Goal: Use online tool/utility: Utilize a website feature to perform a specific function

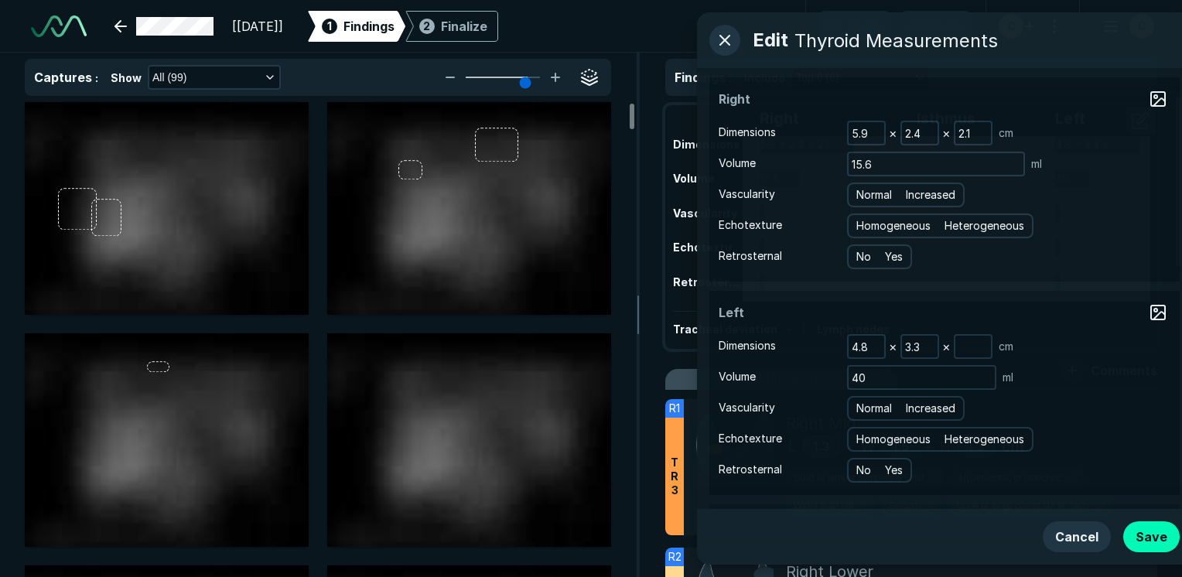
scroll to position [4315, 7305]
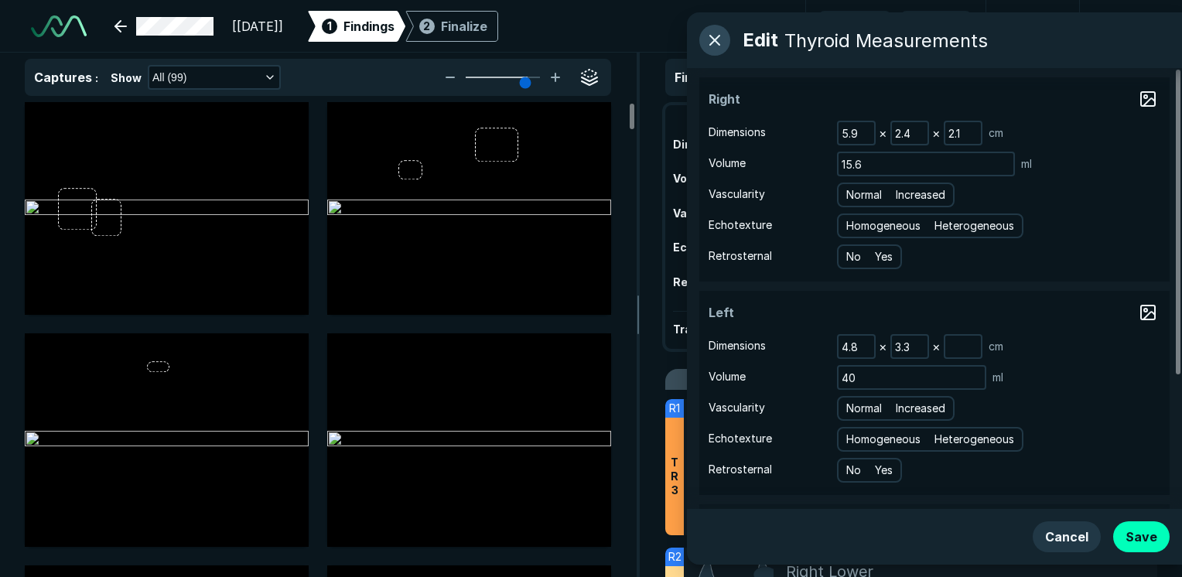
click at [712, 43] on button "button" at bounding box center [714, 40] width 31 height 31
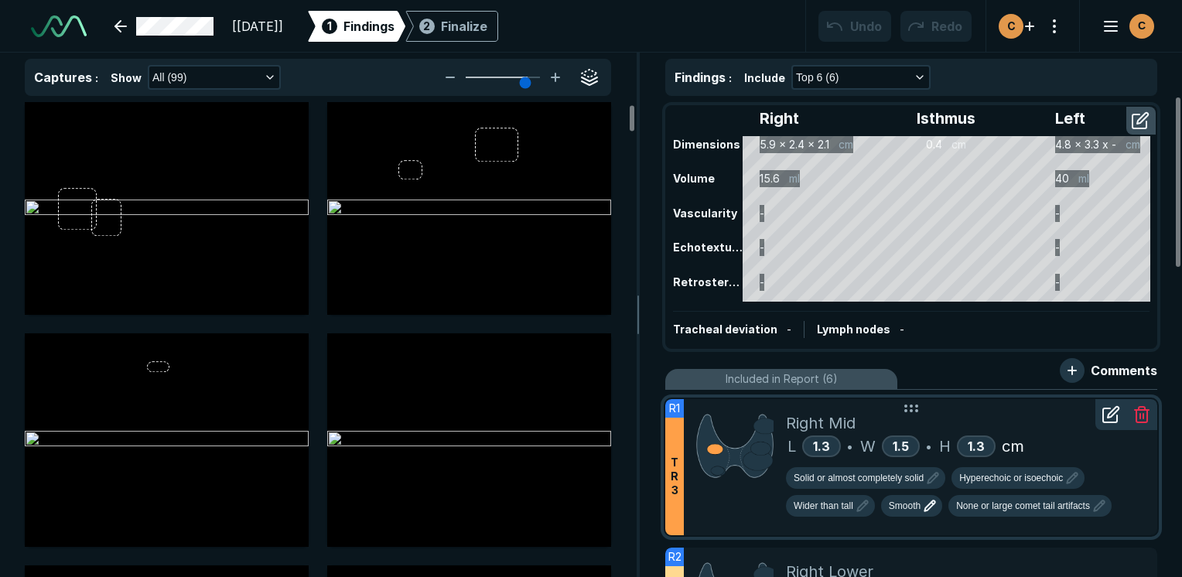
scroll to position [189, 0]
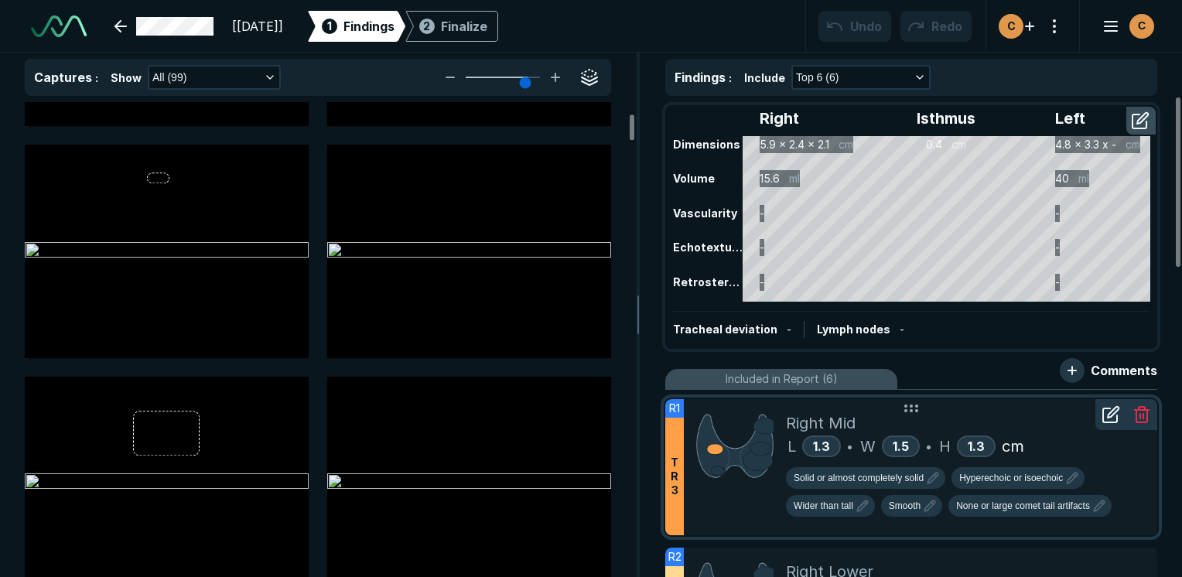
click at [1008, 424] on div "Right Mid" at bounding box center [965, 422] width 359 height 23
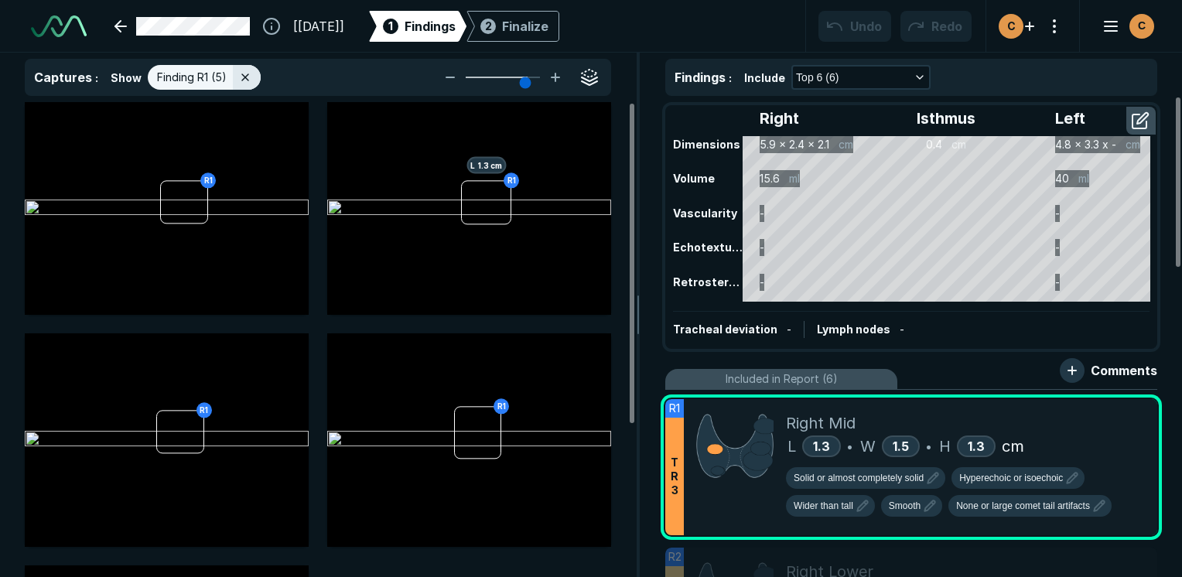
scroll to position [3956, 4601]
click at [548, 22] on div "Finalize" at bounding box center [525, 26] width 46 height 19
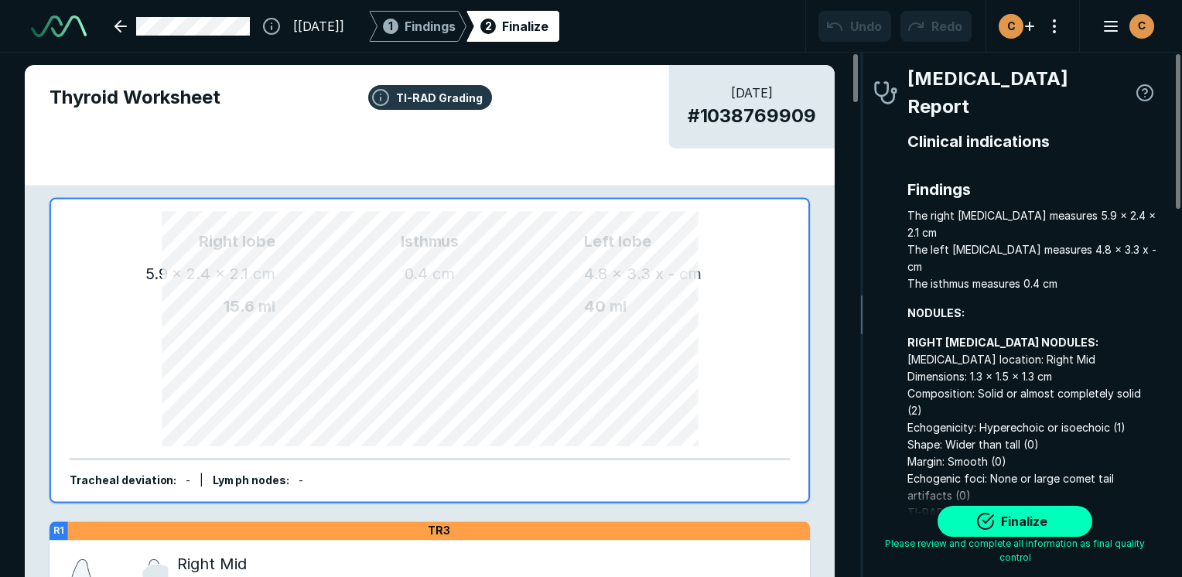
scroll to position [4259, 3240]
click at [1048, 517] on button "Finalize" at bounding box center [1014, 521] width 155 height 31
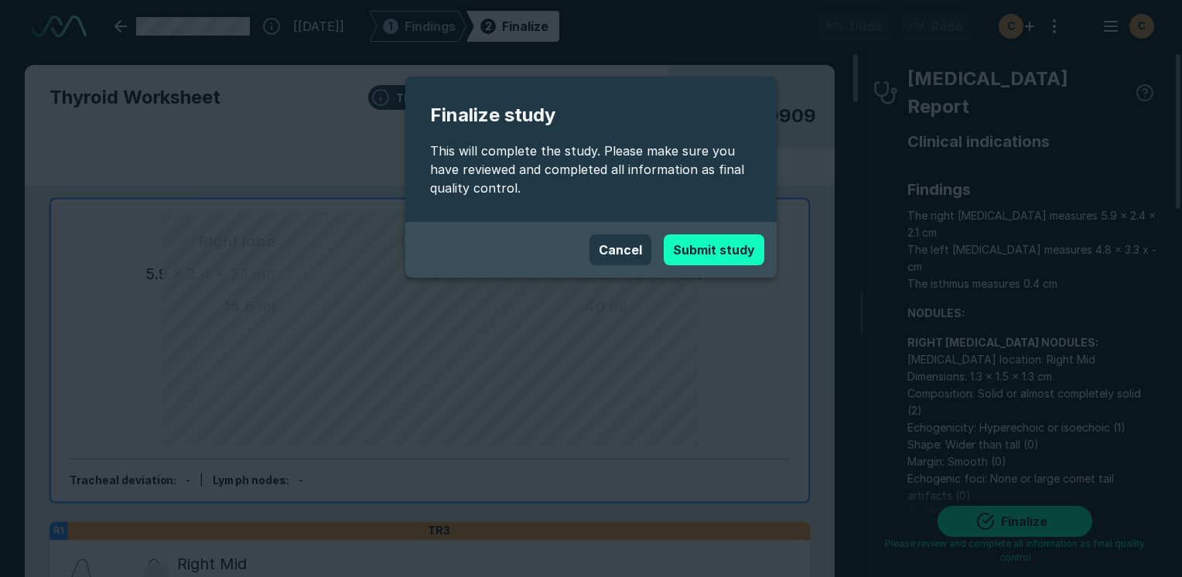
click at [733, 246] on button "Submit study" at bounding box center [714, 249] width 101 height 31
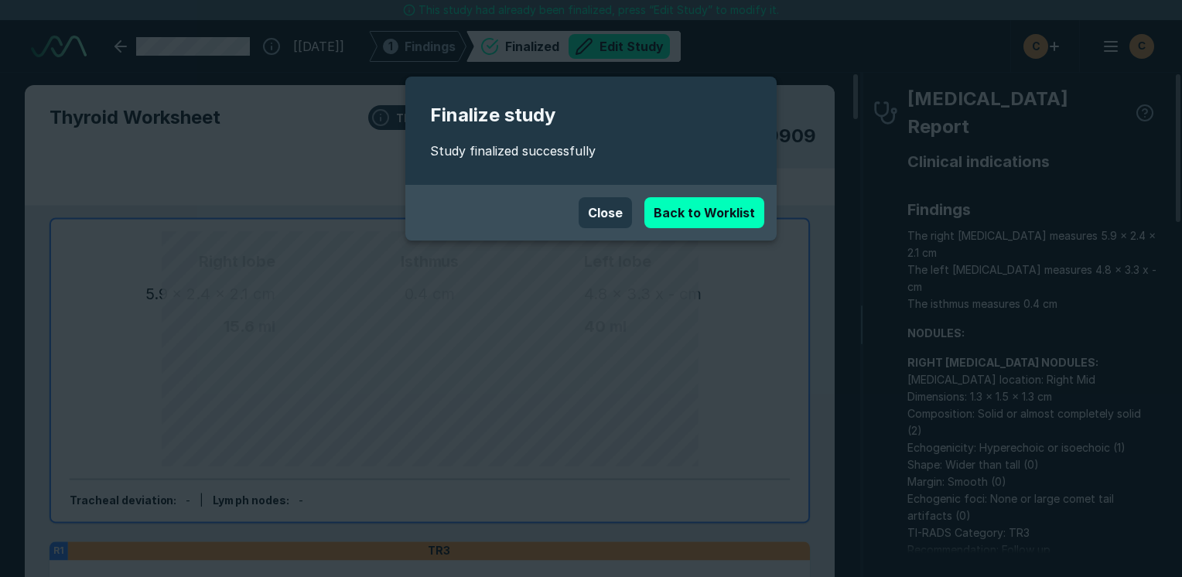
click at [597, 215] on button "Close" at bounding box center [605, 212] width 53 height 31
